Goal: Information Seeking & Learning: Learn about a topic

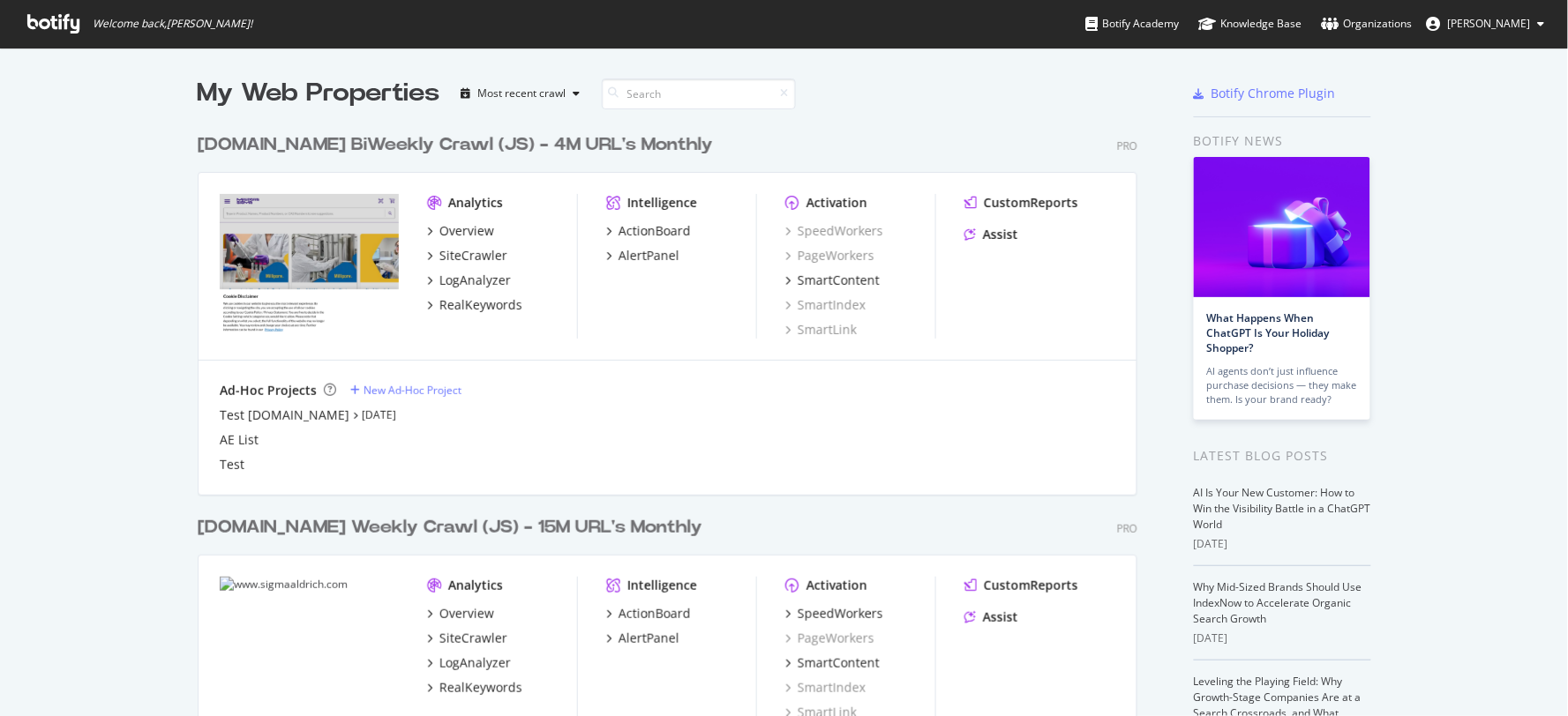
scroll to position [701, 1539]
click at [60, 27] on icon at bounding box center [53, 24] width 52 height 19
click at [54, 18] on icon at bounding box center [53, 24] width 52 height 19
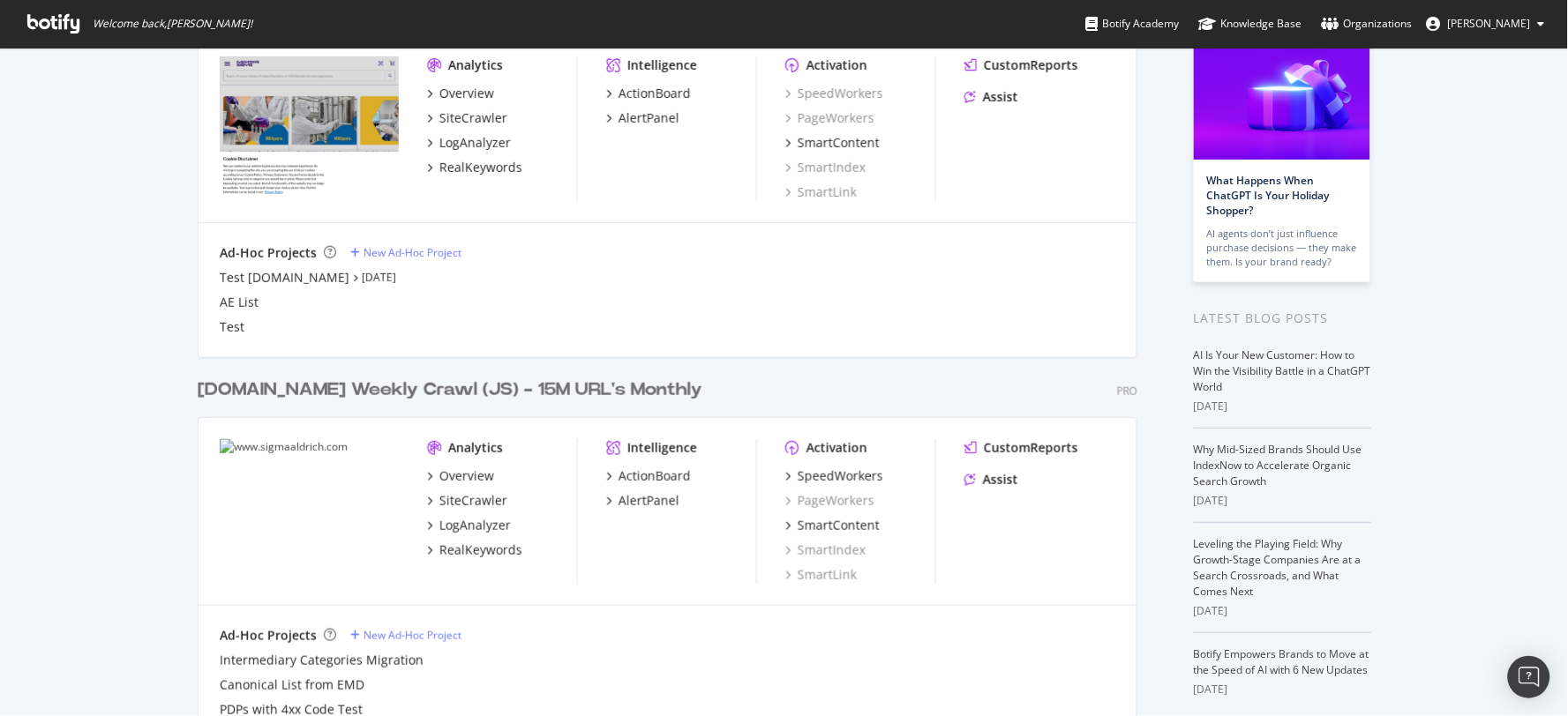
scroll to position [191, 0]
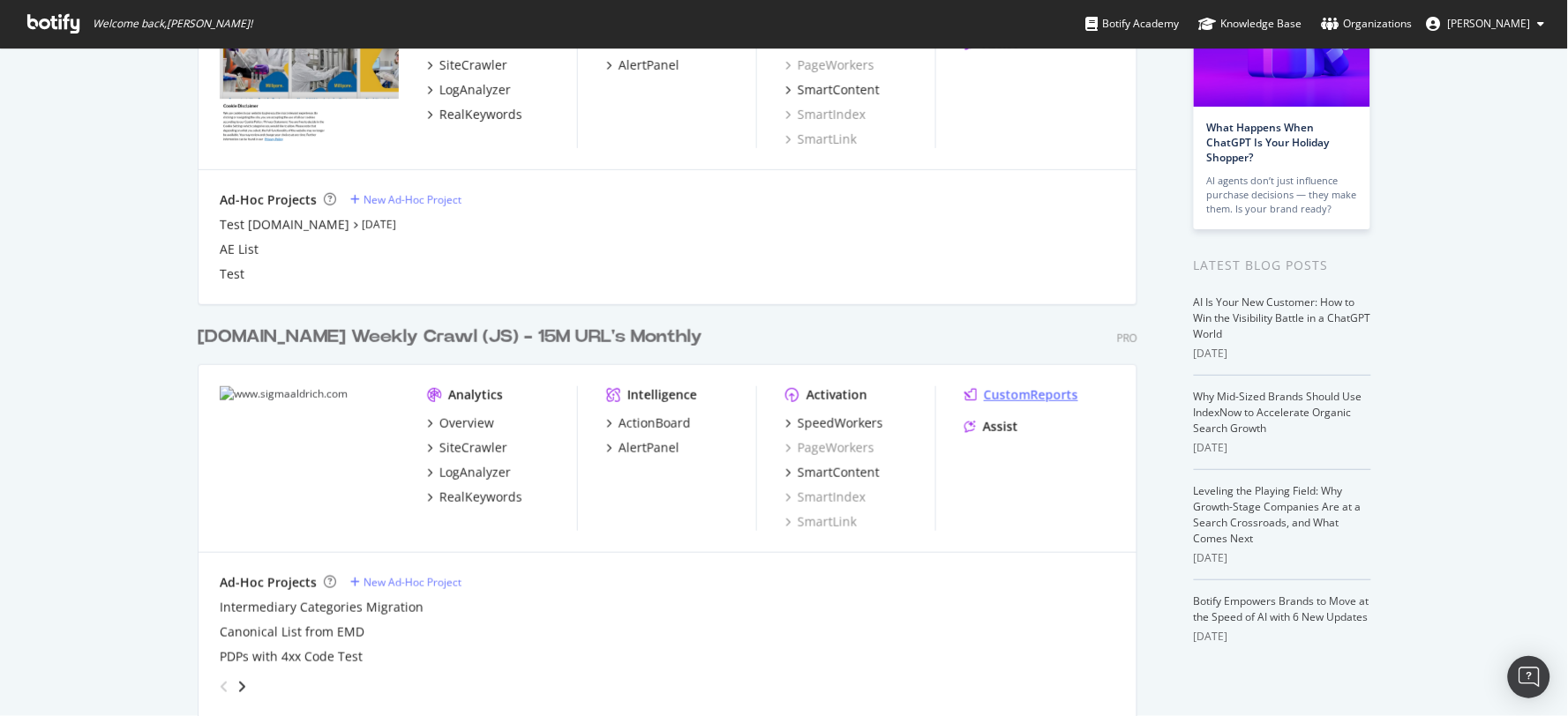
click at [1019, 394] on div "CustomReports" at bounding box center [1030, 395] width 94 height 17
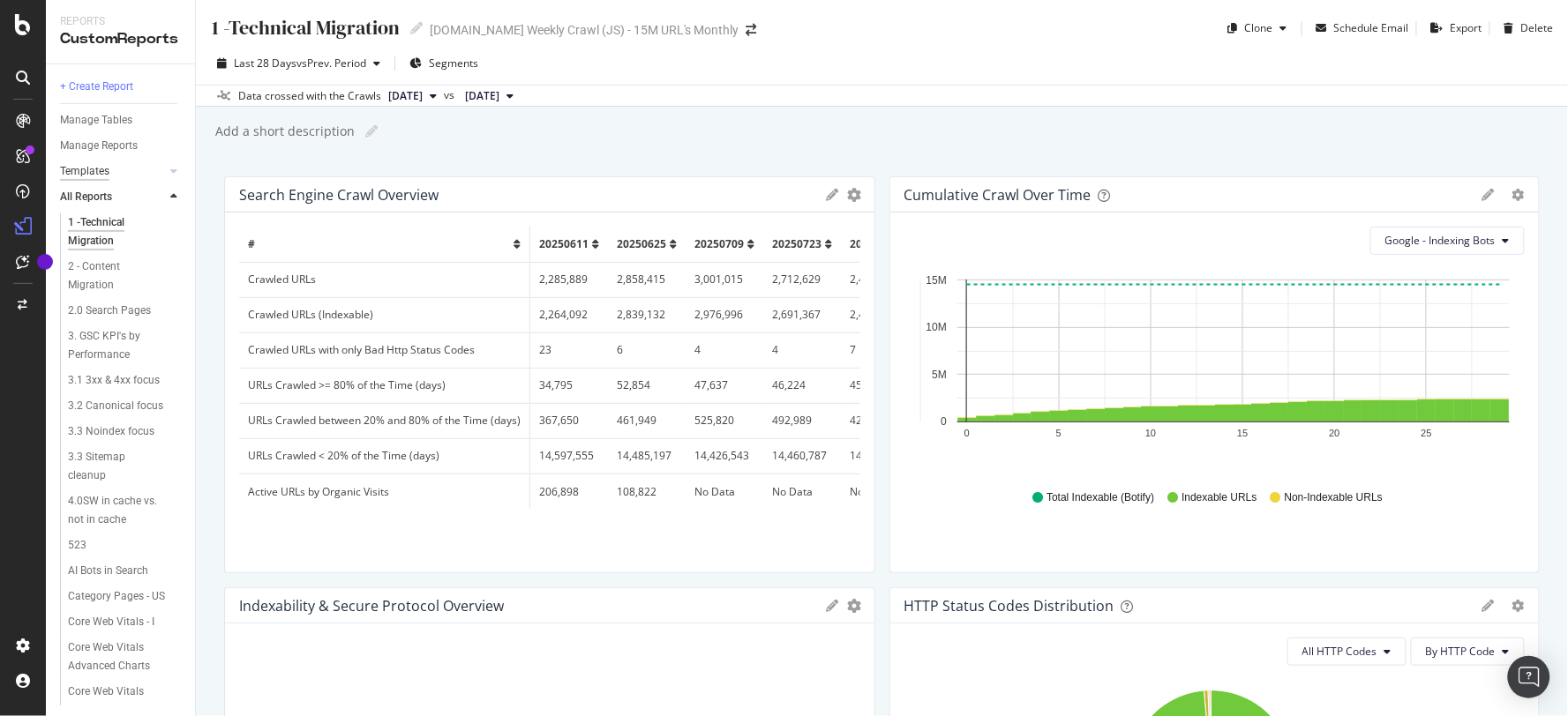
click at [104, 172] on div "Templates" at bounding box center [84, 171] width 49 height 18
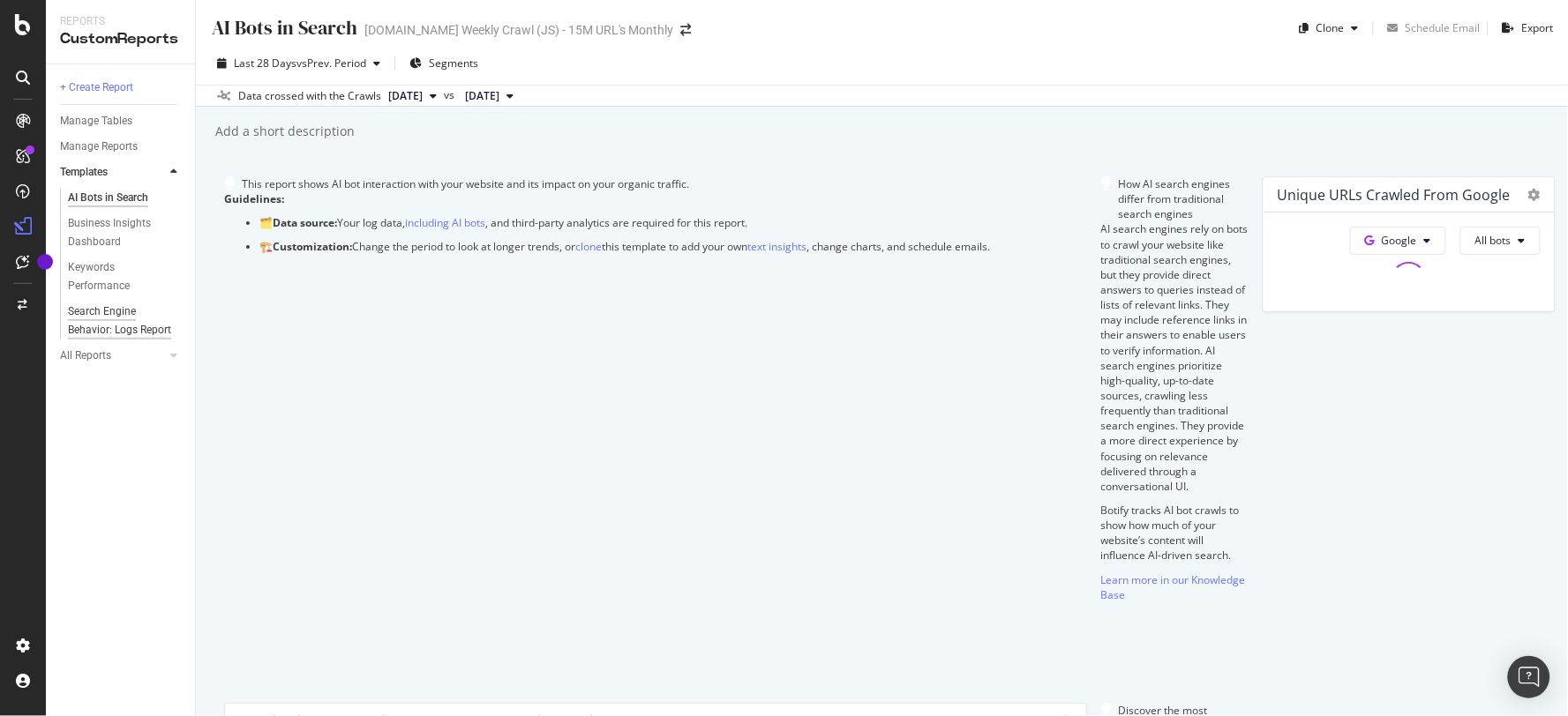
click at [135, 313] on div "Search Engine Behavior: Logs Report" at bounding box center [119, 321] width 104 height 37
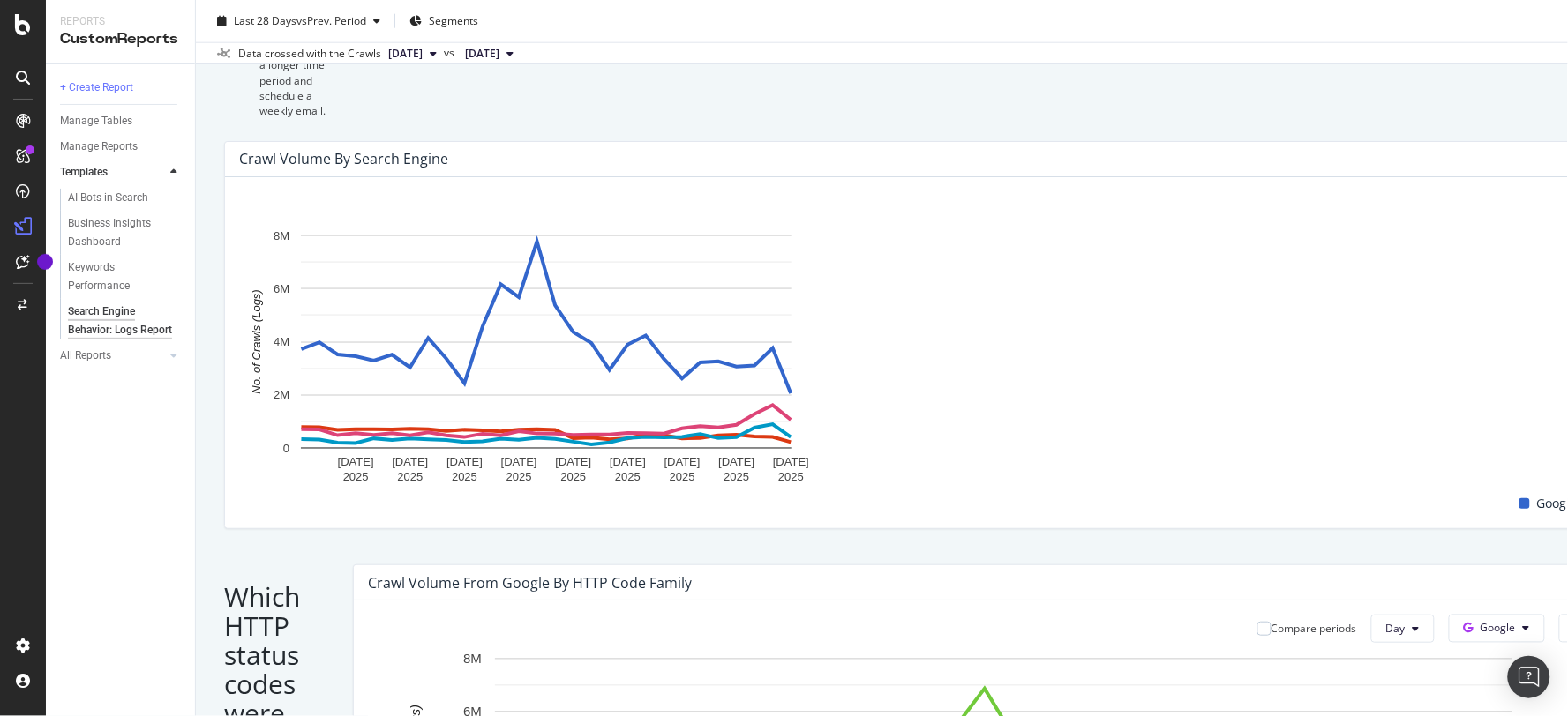
scroll to position [823, 0]
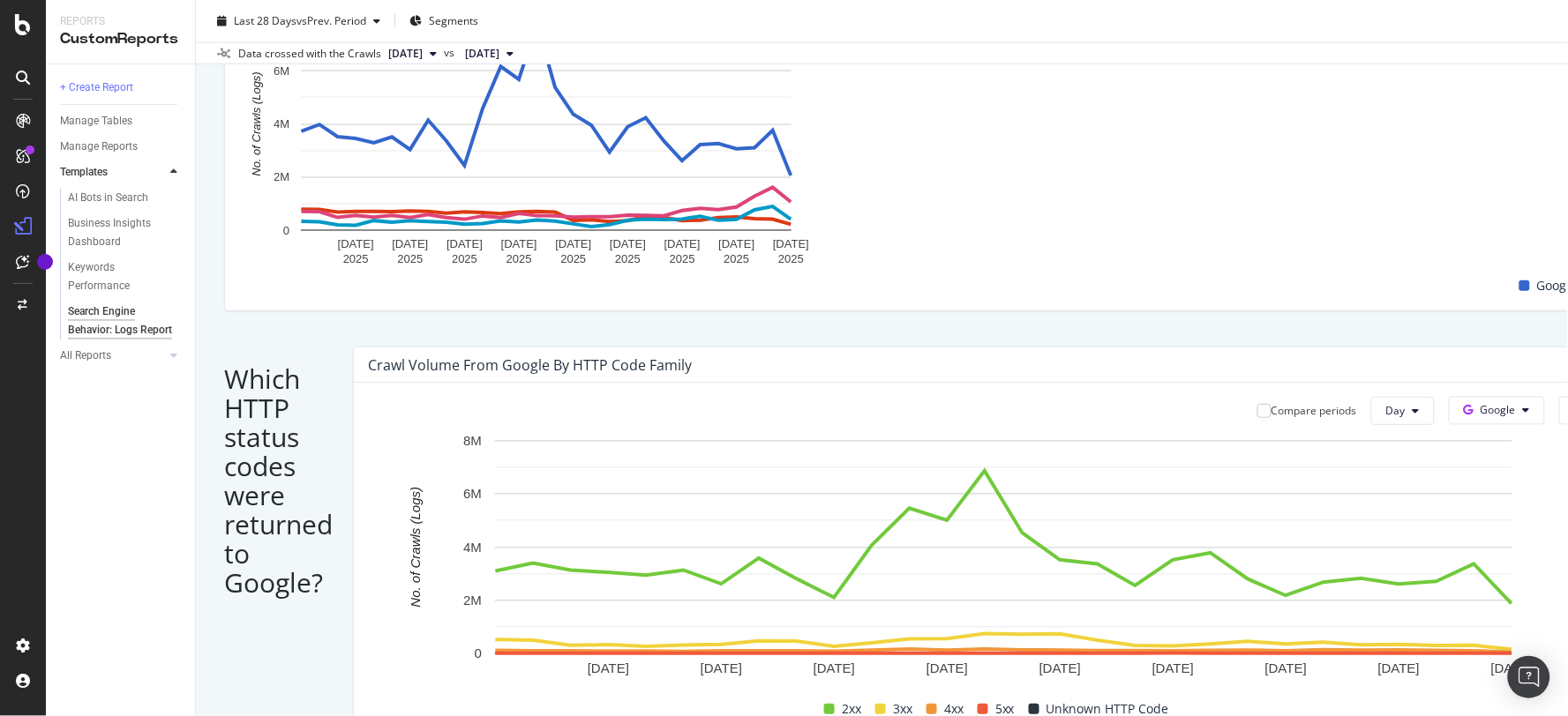
click at [1486, 208] on span "Bing" at bounding box center [1490, 209] width 65 height 16
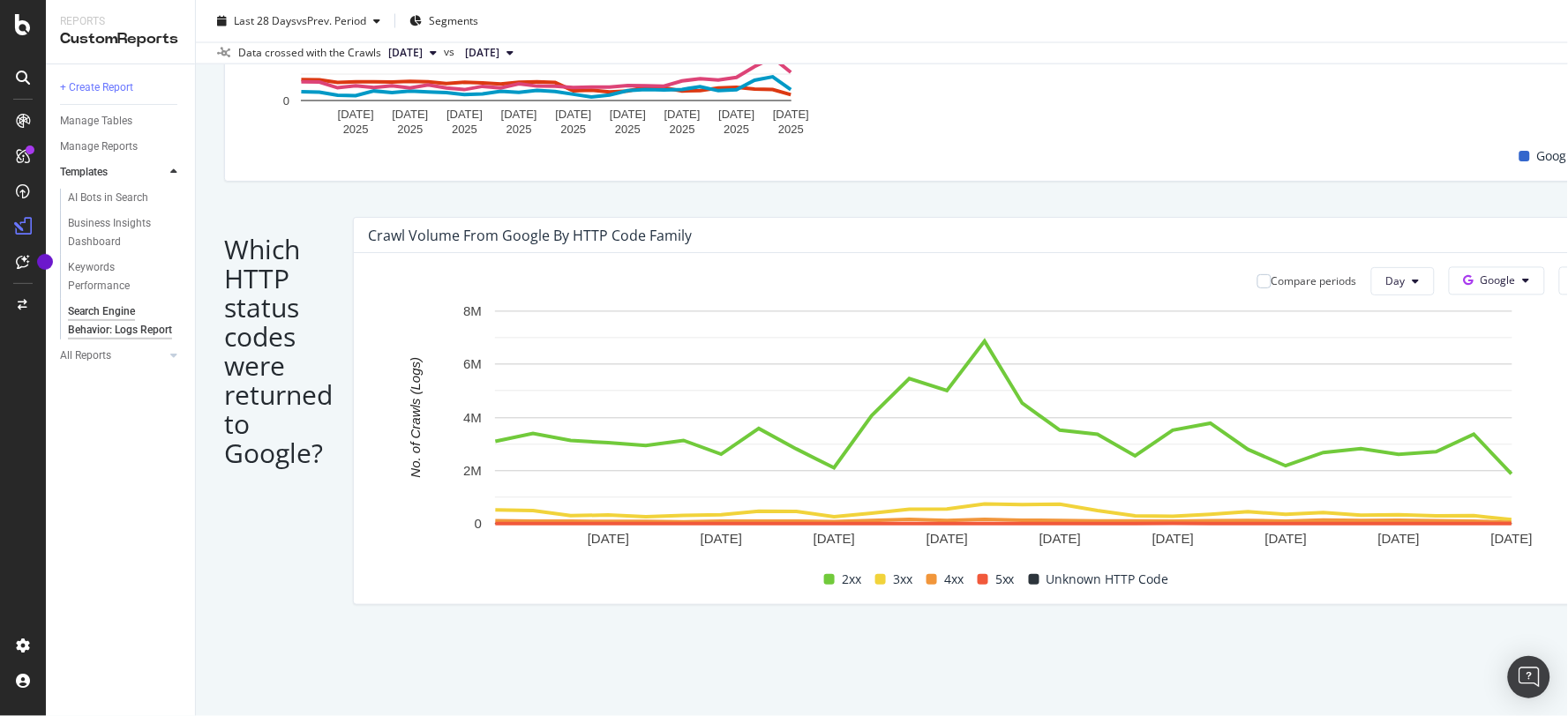
scroll to position [905, 0]
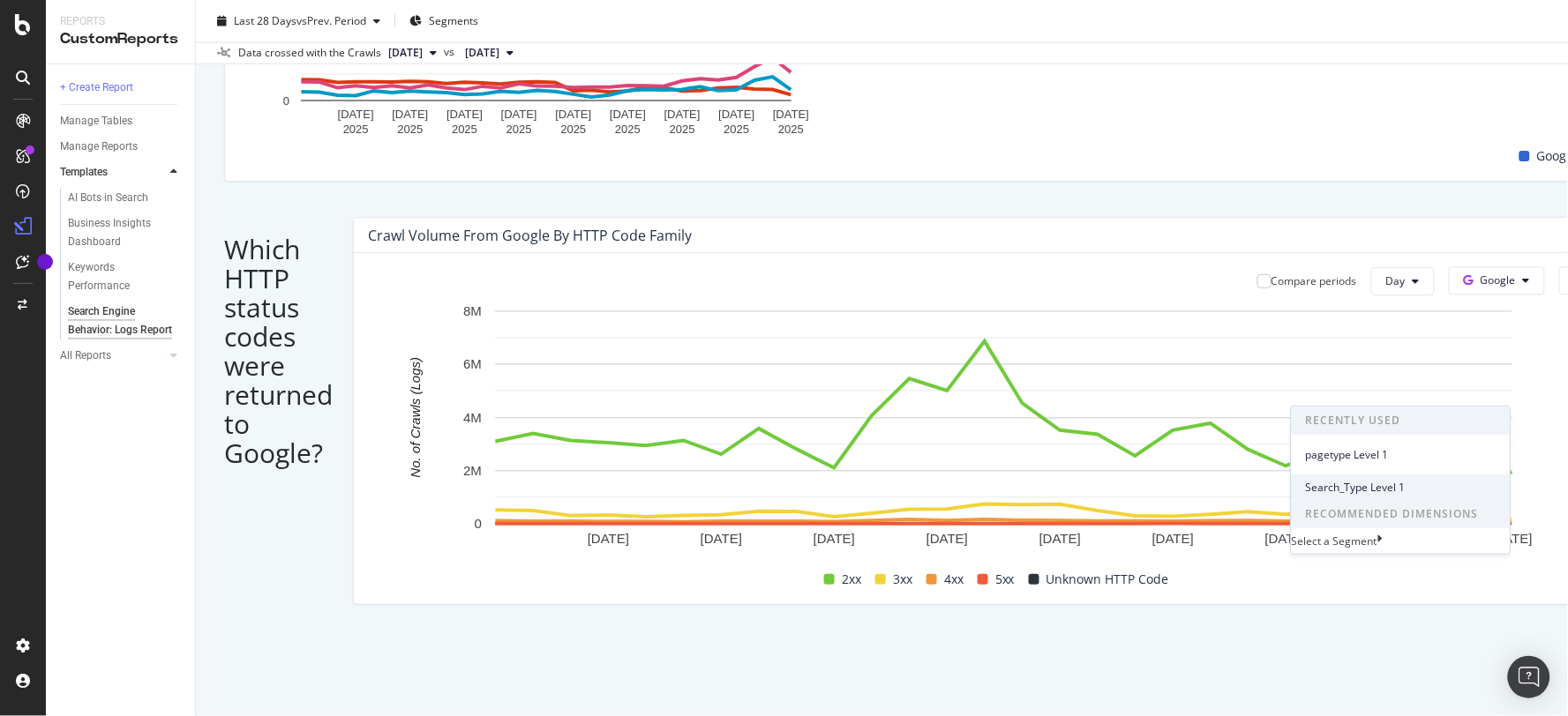
scroll to position [1028, 0]
click at [1497, 526] on span "Recommended Dimensions" at bounding box center [1401, 513] width 219 height 28
click at [1383, 543] on icon at bounding box center [1379, 540] width 5 height 15
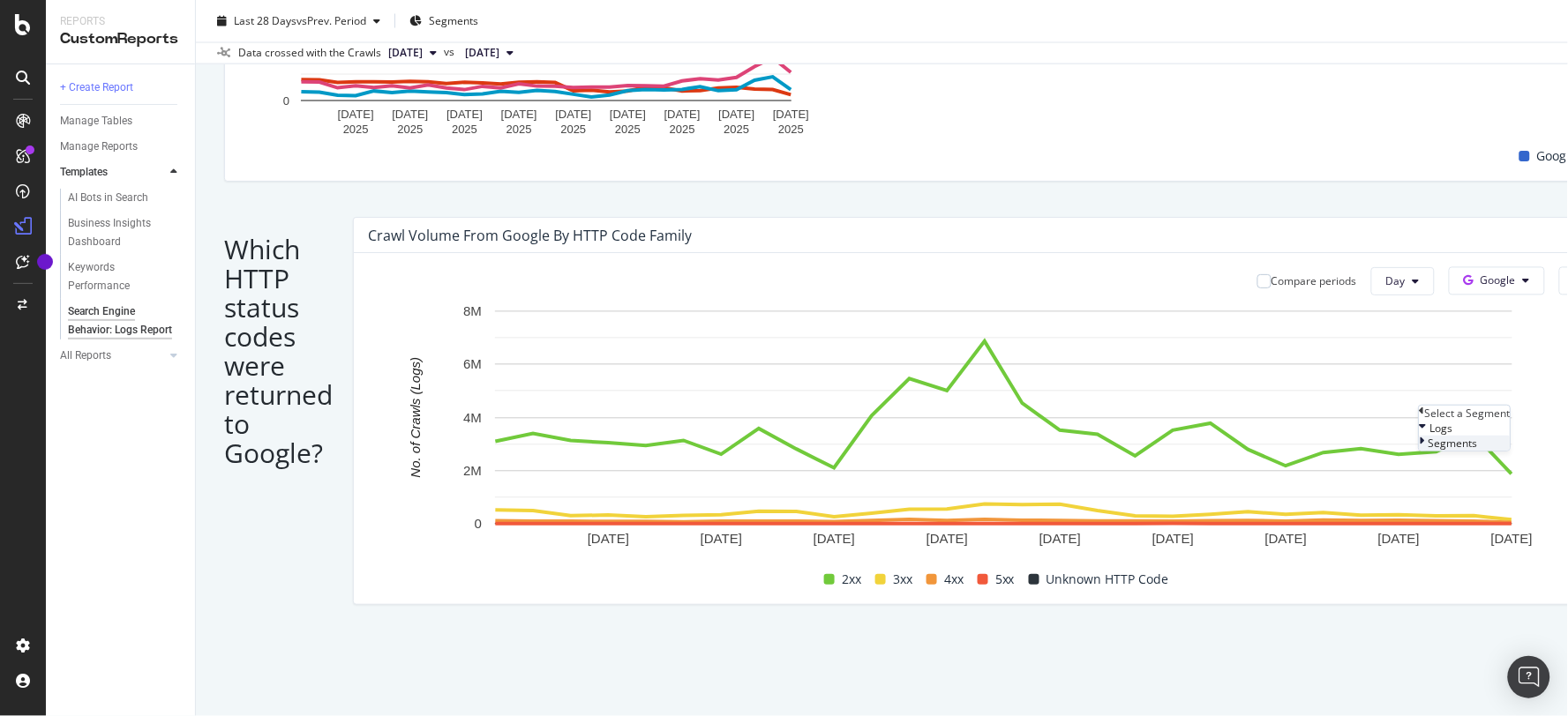
click at [1420, 451] on icon at bounding box center [1422, 443] width 5 height 15
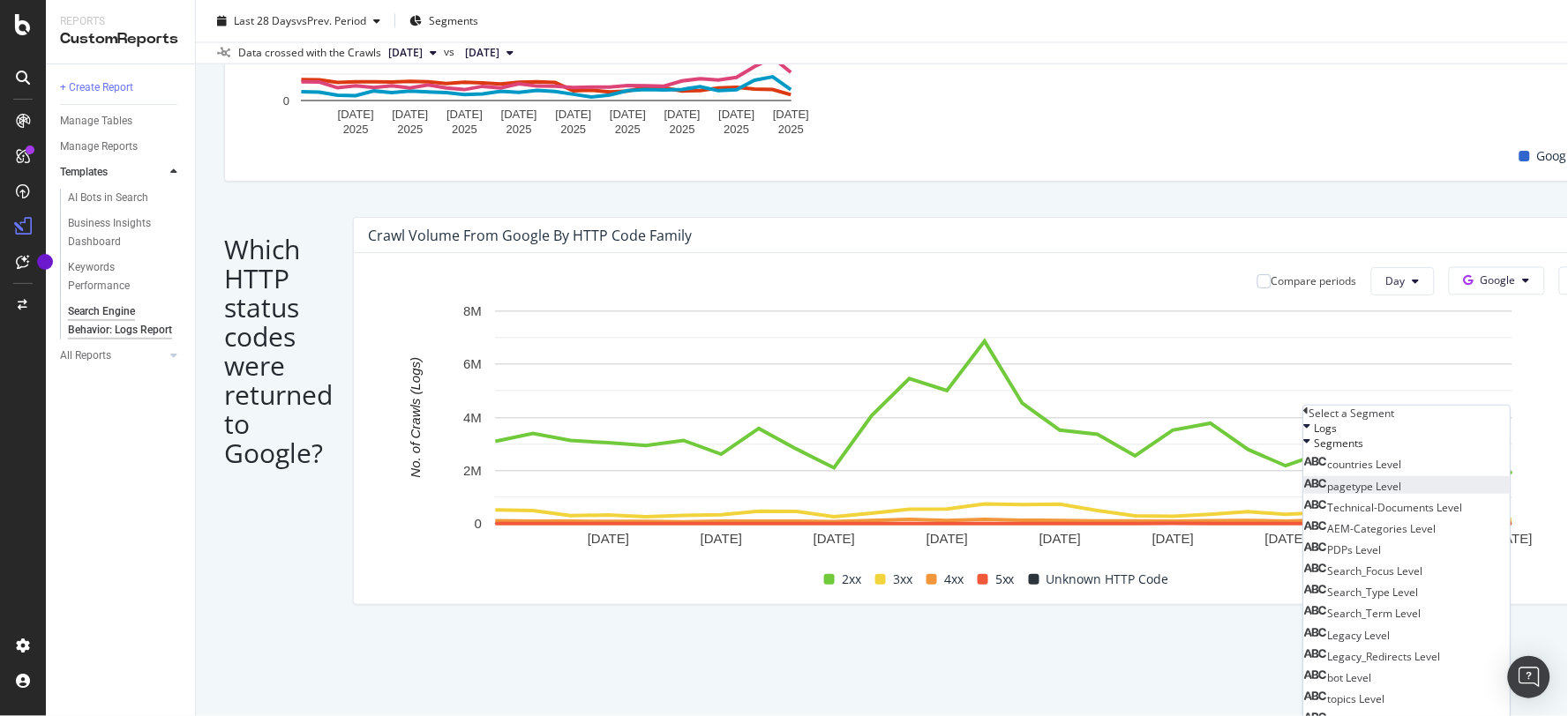
click at [1402, 493] on span "pagetype Level" at bounding box center [1364, 484] width 74 height 15
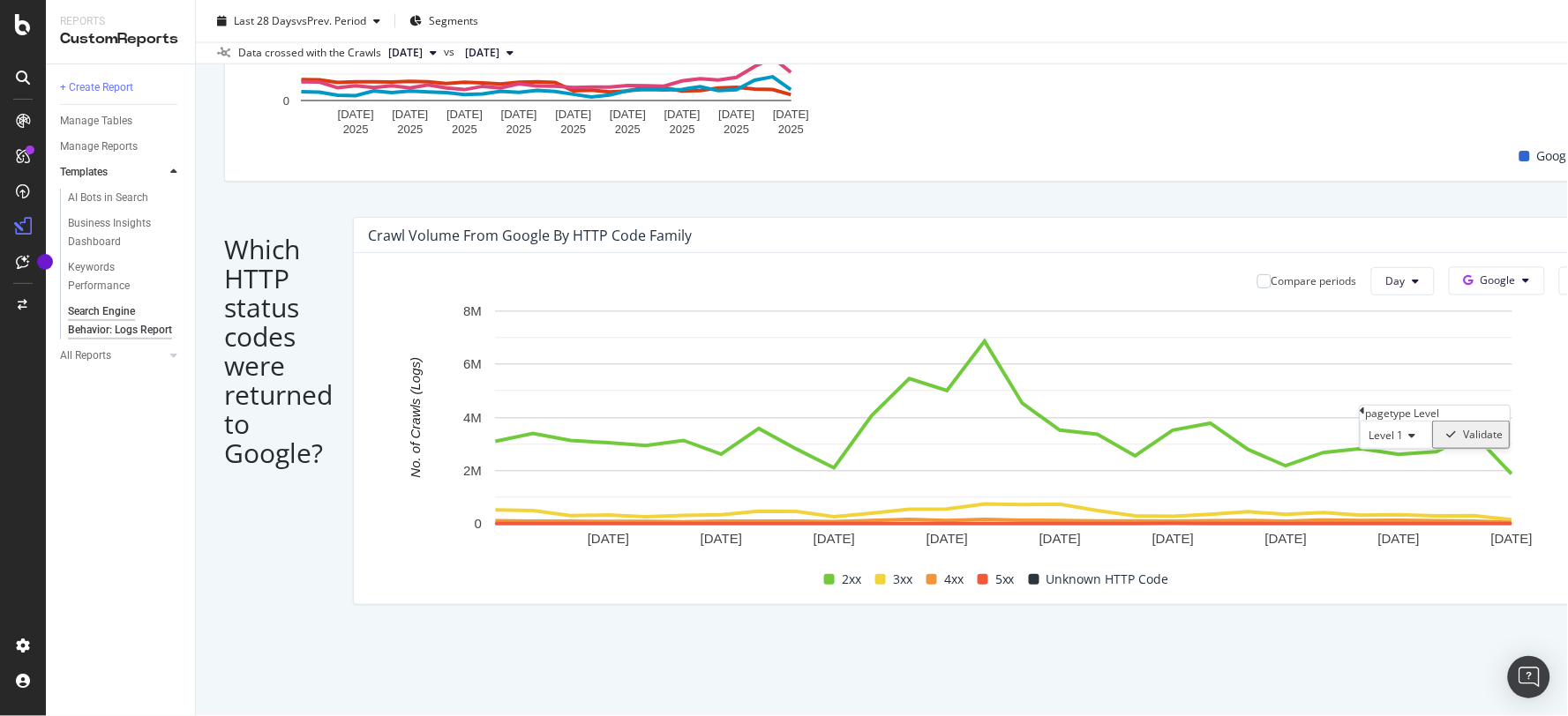
click at [1478, 441] on div "Validate" at bounding box center [1483, 434] width 40 height 13
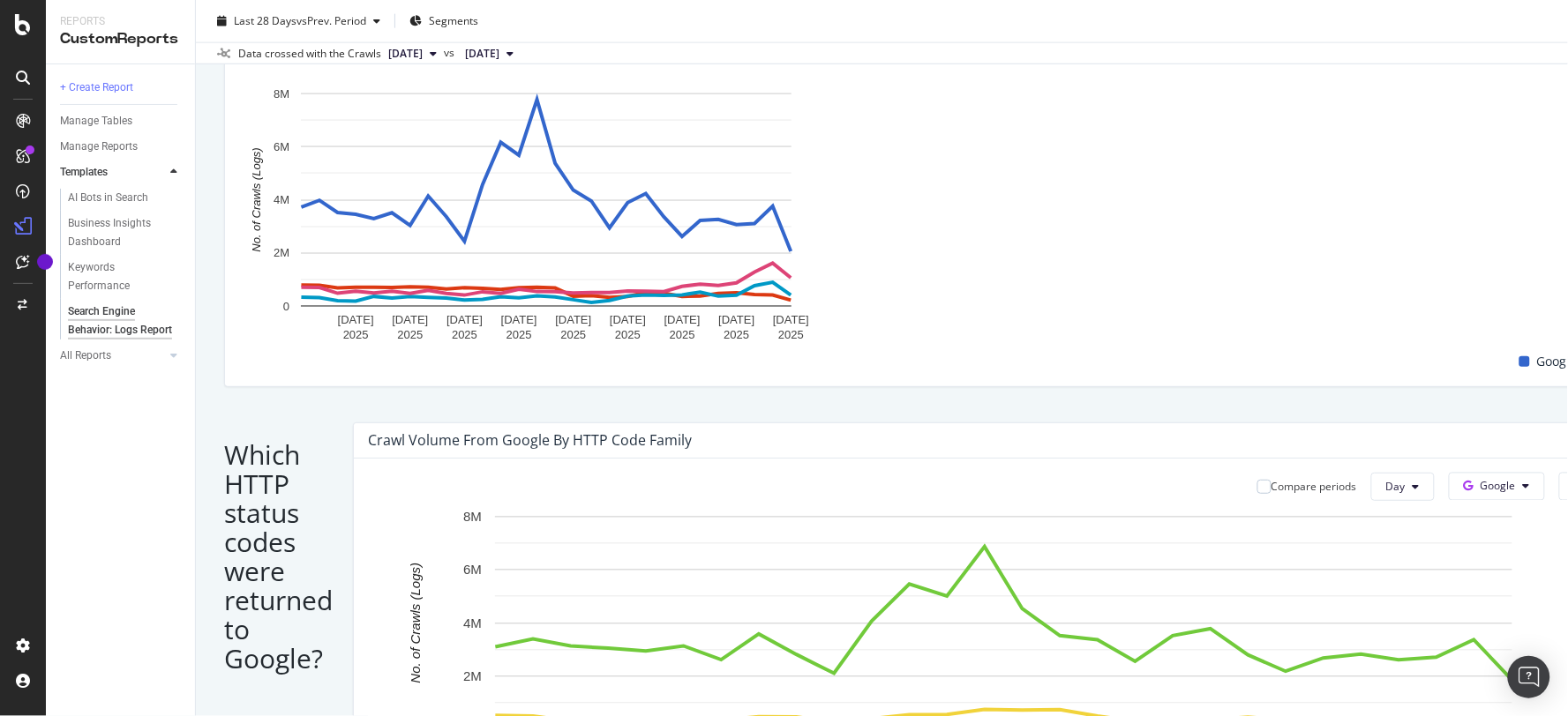
scroll to position [746, 0]
click at [1493, 307] on div "OpenAI" at bounding box center [1490, 318] width 122 height 25
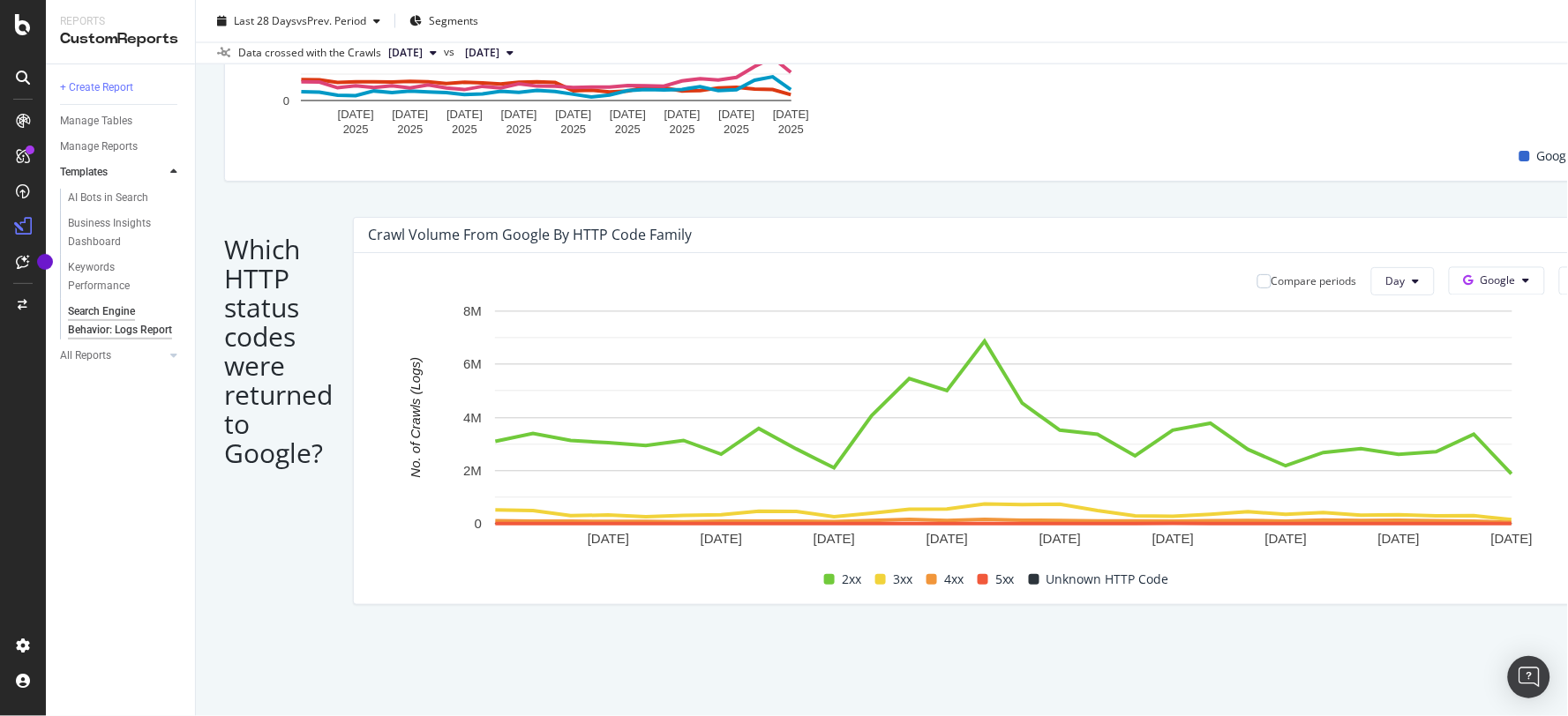
scroll to position [1142, 0]
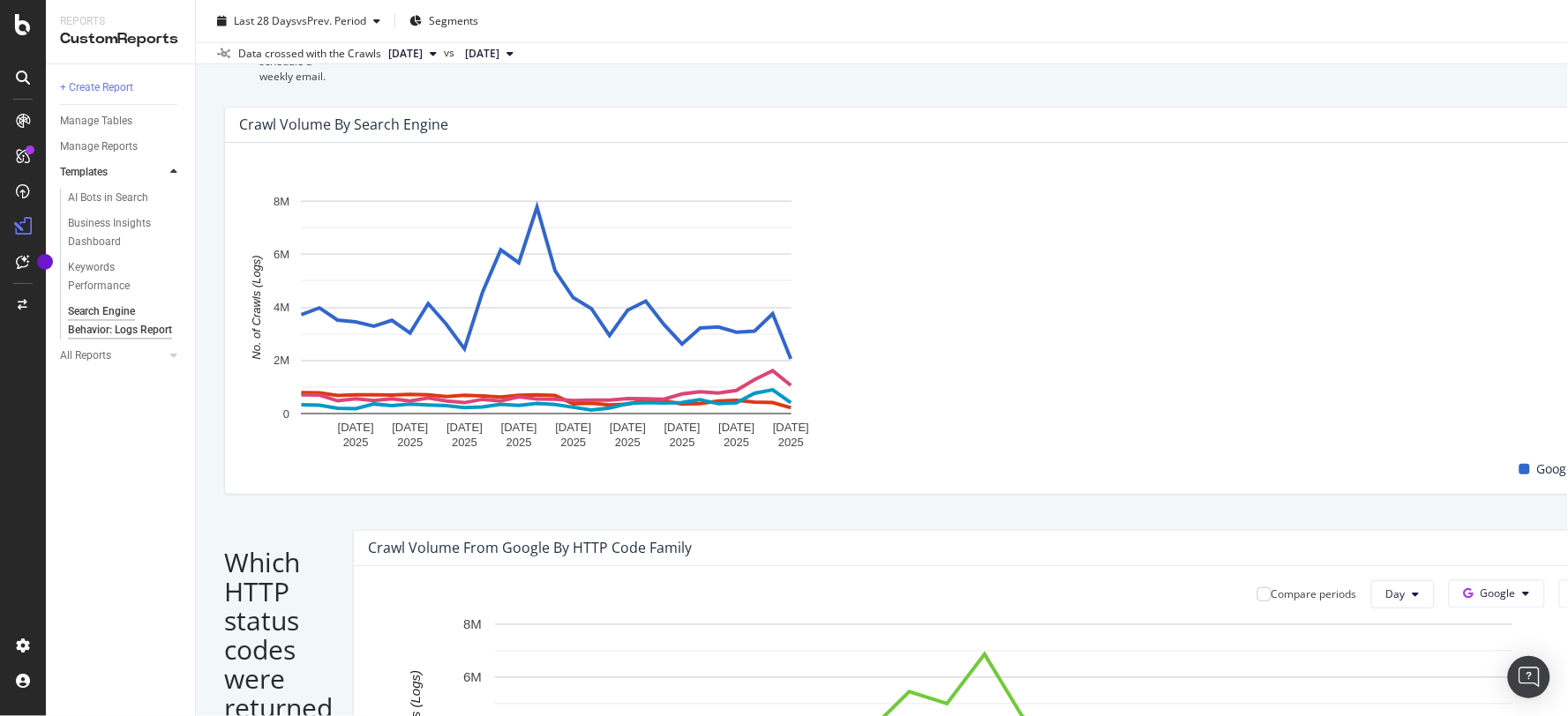
scroll to position [638, 0]
click at [1473, 462] on span "Other AI Bots" at bounding box center [1488, 458] width 65 height 16
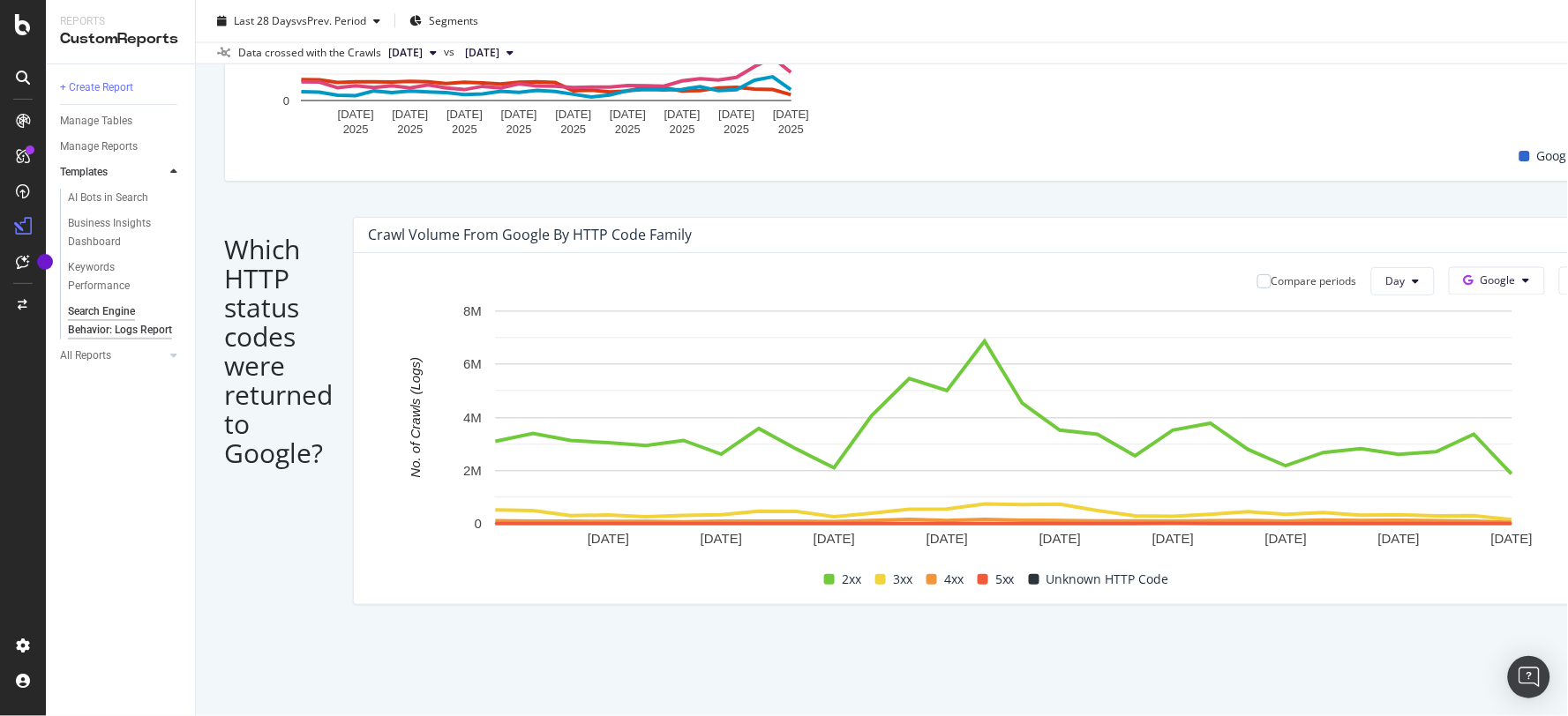
scroll to position [1147, 0]
click at [1206, 335] on span "Bing" at bounding box center [1216, 338] width 65 height 16
click at [1237, 363] on span "OpenAI" at bounding box center [1249, 371] width 65 height 16
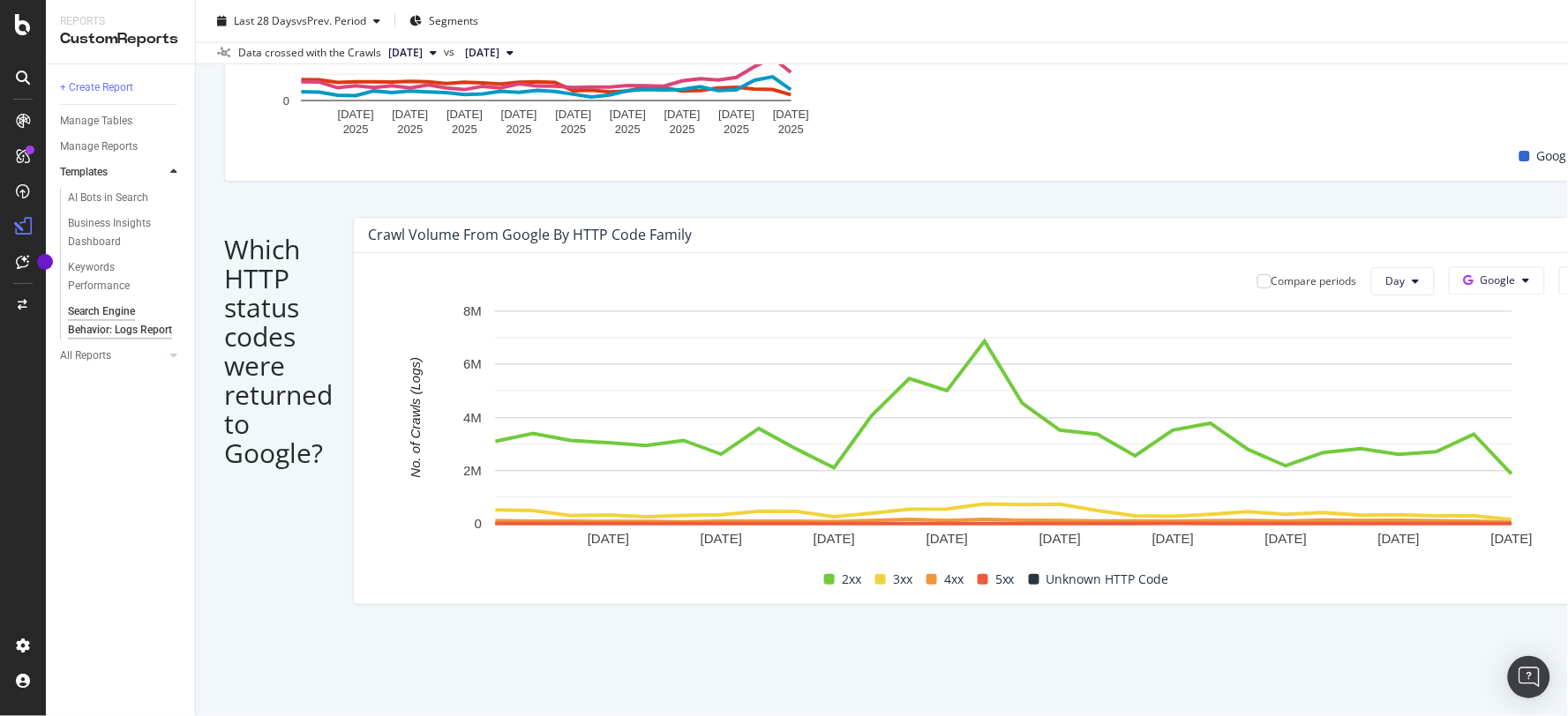
click at [1240, 400] on span "Other AI Bots" at bounding box center [1235, 404] width 65 height 16
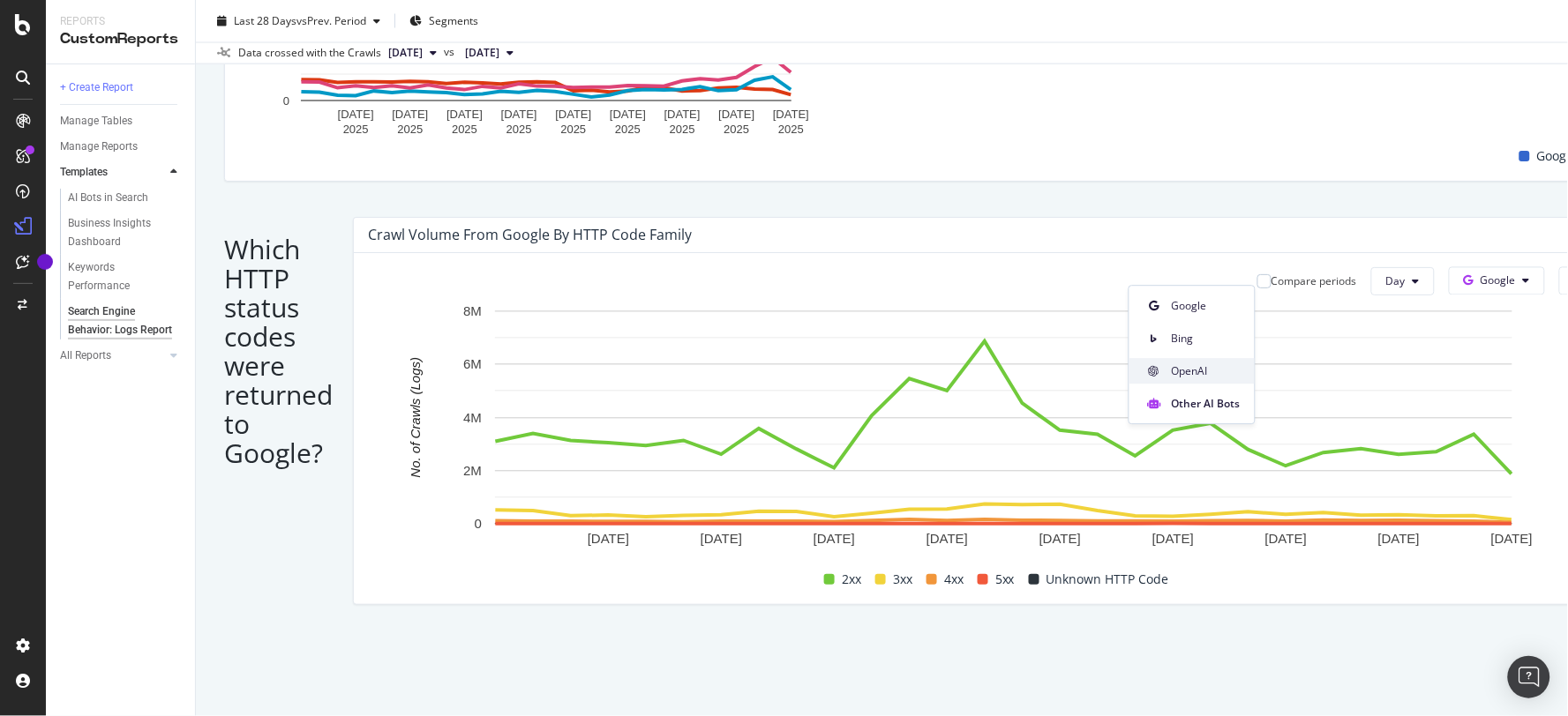
click at [1207, 365] on span "OpenAI" at bounding box center [1206, 371] width 69 height 16
click at [1230, 333] on span "Bing" at bounding box center [1235, 338] width 65 height 16
click at [1227, 310] on span "Google" at bounding box center [1249, 306] width 65 height 16
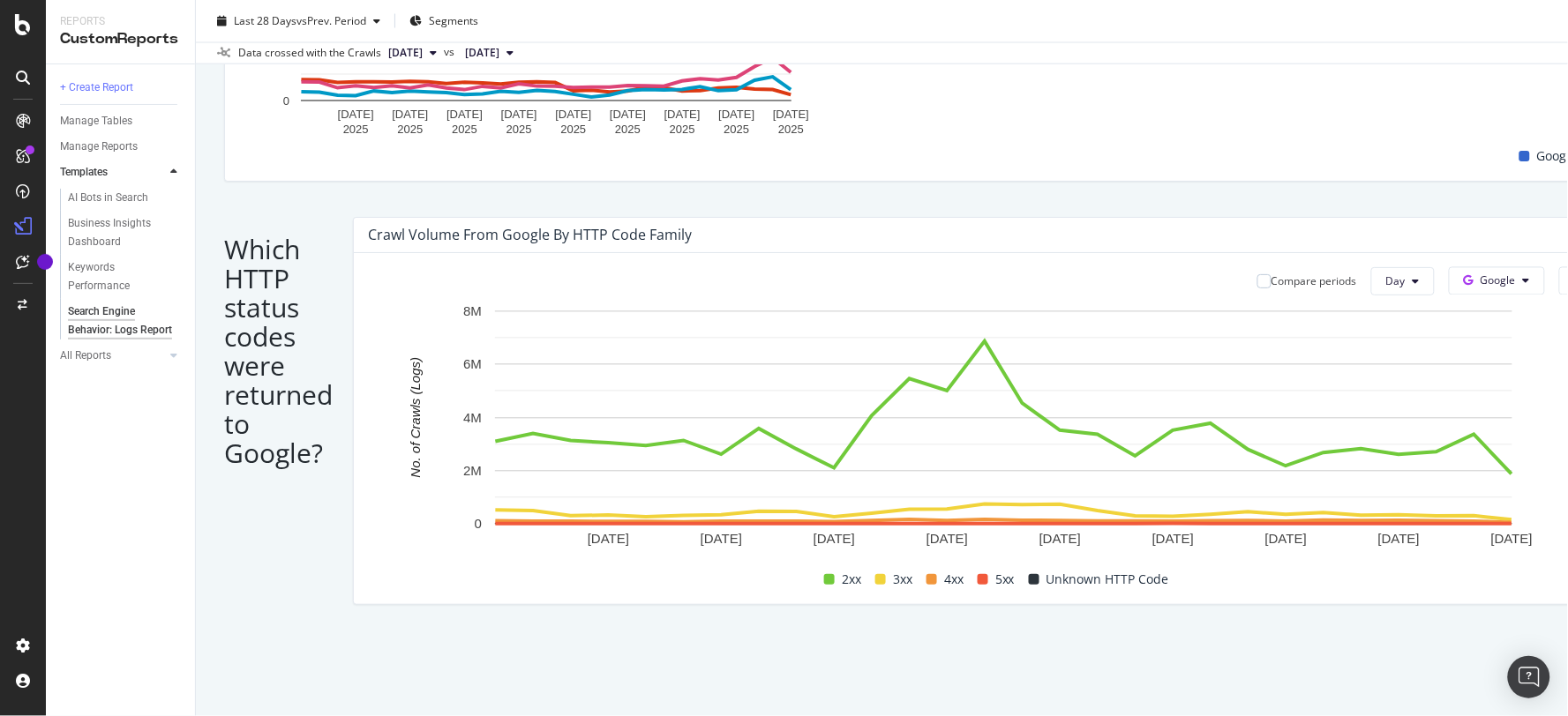
click at [1229, 372] on span "OpenAI" at bounding box center [1238, 371] width 65 height 16
